Goal: Task Accomplishment & Management: Use online tool/utility

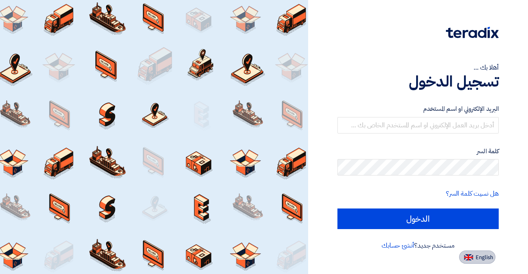
click at [468, 259] on img at bounding box center [468, 258] width 9 height 6
type input "Sign in"
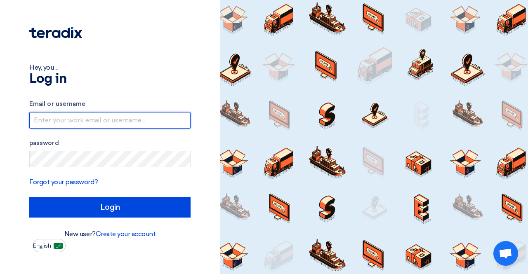
click at [168, 112] on input "text" at bounding box center [109, 120] width 161 height 17
type input "[EMAIL_ADDRESS][DOMAIN_NAME]"
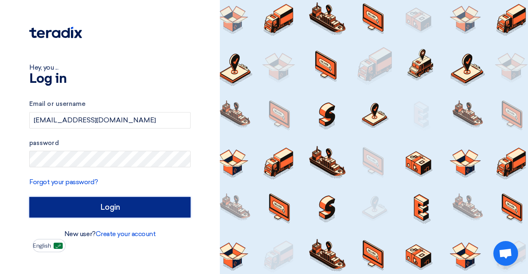
click at [130, 201] on input "Login" at bounding box center [109, 207] width 161 height 21
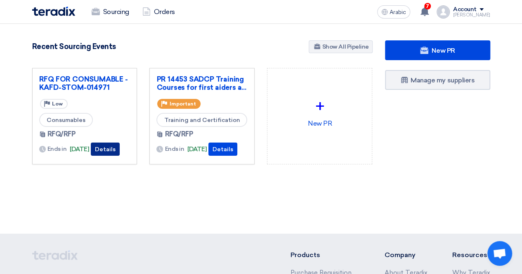
click at [116, 146] on font "Details" at bounding box center [105, 149] width 21 height 7
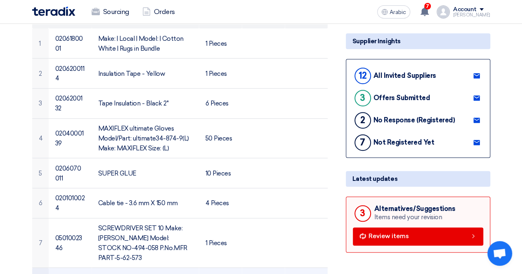
scroll to position [206, 0]
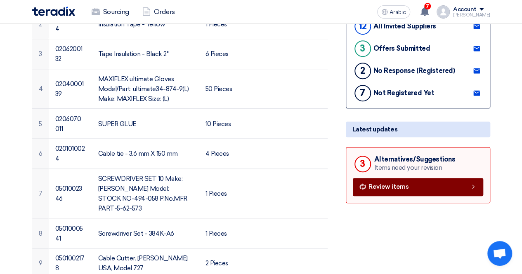
click at [413, 187] on link "Review items" at bounding box center [418, 187] width 130 height 18
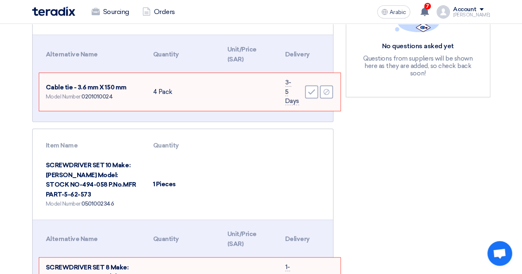
scroll to position [165, 0]
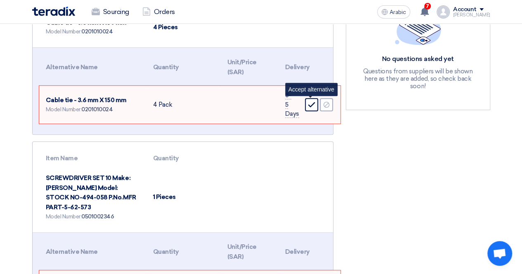
click at [314, 101] on icon "Accept" at bounding box center [311, 104] width 7 height 7
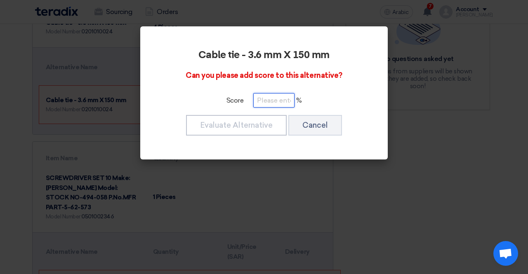
click at [273, 103] on input "number" at bounding box center [273, 100] width 41 height 14
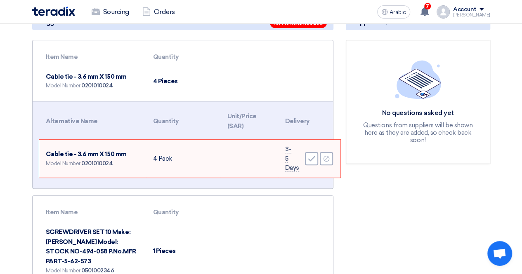
scroll to position [124, 0]
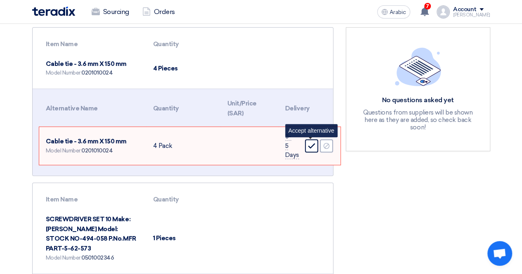
click at [309, 146] on use at bounding box center [311, 146] width 7 height 5
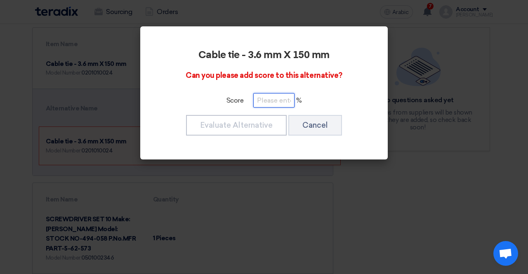
click at [278, 95] on input "number" at bounding box center [273, 100] width 41 height 14
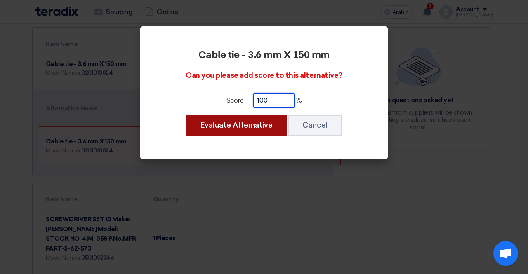
type input "100"
click at [269, 134] on button "Evaluate Alternative" at bounding box center [236, 125] width 101 height 21
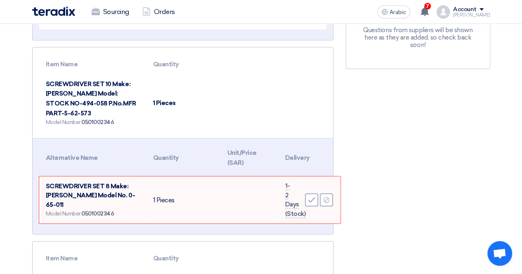
scroll to position [248, 0]
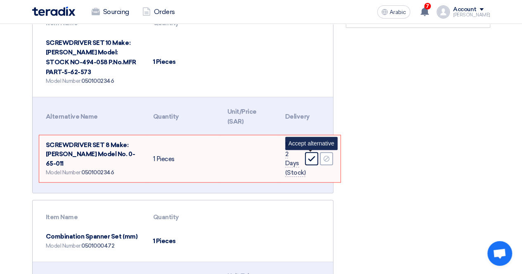
click at [309, 157] on icon "Accept" at bounding box center [311, 158] width 7 height 7
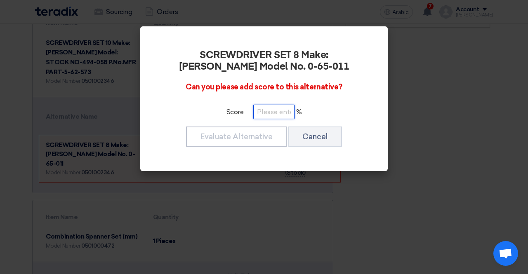
click at [282, 111] on input "number" at bounding box center [273, 112] width 41 height 14
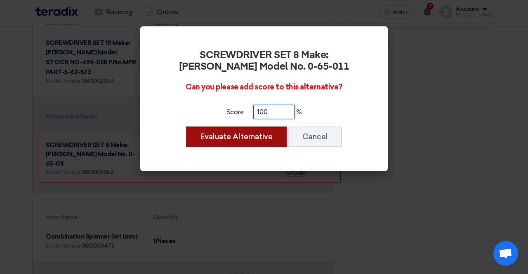
type input "100"
click at [243, 136] on font "Evaluate Alternative" at bounding box center [236, 136] width 73 height 9
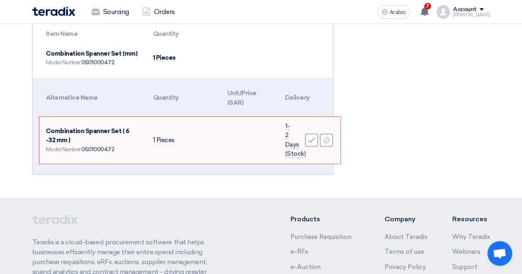
scroll to position [375, 0]
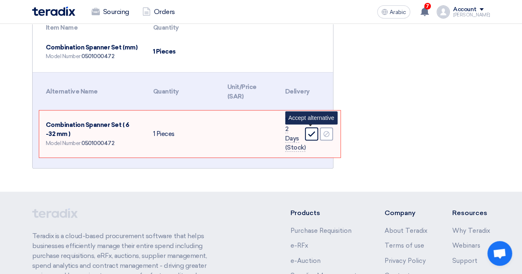
click at [310, 132] on icon "Accept" at bounding box center [311, 133] width 7 height 7
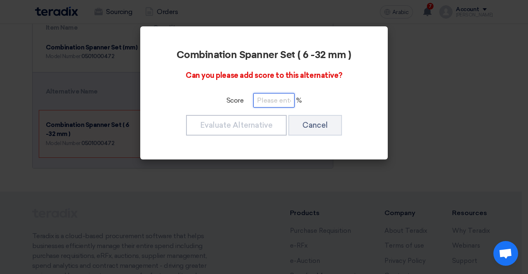
click at [279, 106] on input "number" at bounding box center [273, 100] width 41 height 14
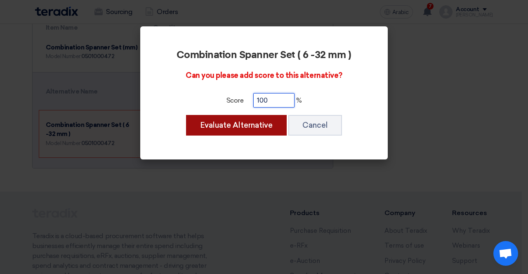
type input "100"
click at [261, 122] on font "Evaluate Alternative" at bounding box center [236, 125] width 73 height 9
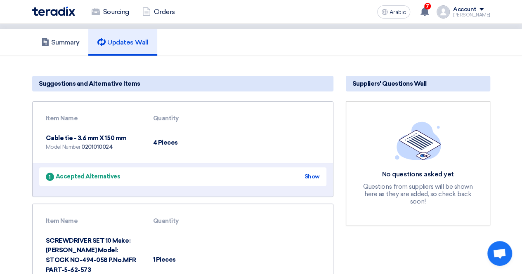
scroll to position [0, 0]
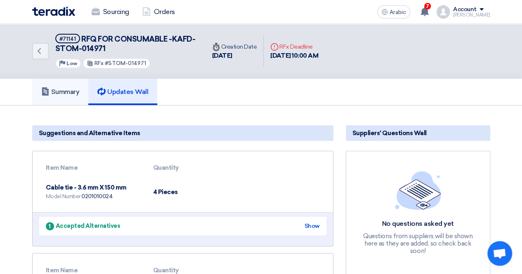
click at [67, 100] on link "Summary" at bounding box center [60, 92] width 57 height 26
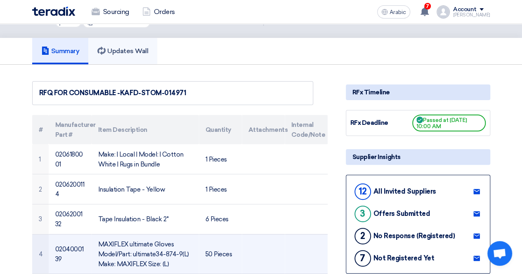
scroll to position [124, 0]
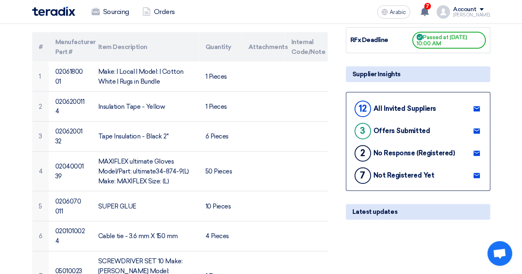
click at [409, 155] on font "No Response (Registered)" at bounding box center [413, 153] width 81 height 8
click at [408, 174] on font "Not Registered Yet" at bounding box center [403, 176] width 61 height 8
click at [375, 211] on font "Latest updates" at bounding box center [374, 211] width 45 height 7
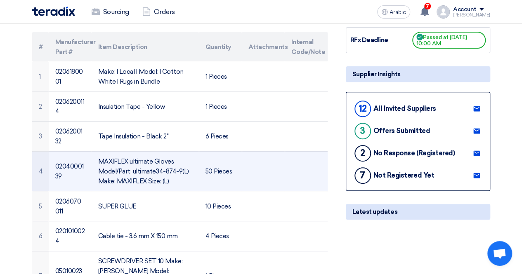
scroll to position [0, 0]
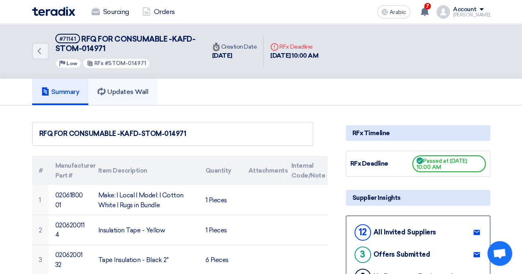
click at [144, 97] on link "Updates Wall" at bounding box center [122, 92] width 69 height 26
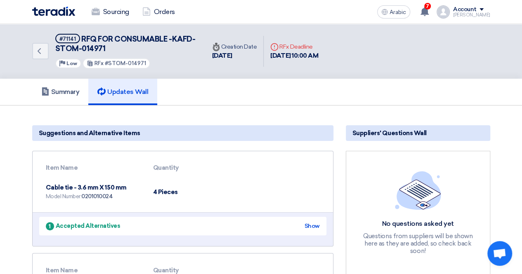
click at [69, 43] on span "#71141" at bounding box center [67, 38] width 25 height 9
